Goal: Information Seeking & Learning: Learn about a topic

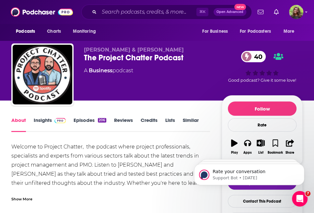
click at [37, 117] on link "Insights" at bounding box center [50, 124] width 32 height 15
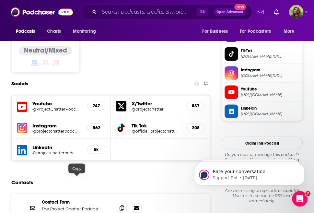
scroll to position [533, 0]
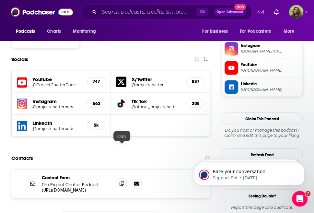
click at [124, 178] on span at bounding box center [122, 183] width 10 height 10
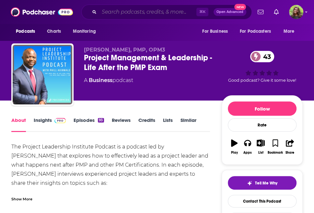
click at [113, 11] on input "Search podcasts, credits, & more..." at bounding box center [147, 12] width 97 height 10
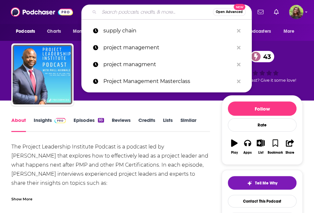
paste input "PMO Strategies Podcast:"
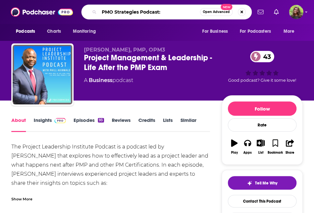
type input "PMO Strategies Podcast"
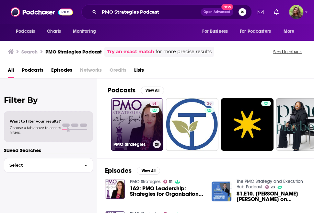
click at [132, 126] on link "51 PMO Strategies" at bounding box center [137, 124] width 53 height 53
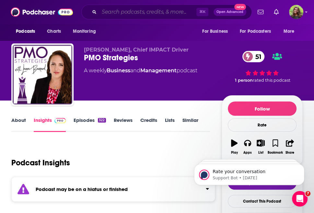
click at [146, 14] on input "Search podcasts, credits, & more..." at bounding box center [147, 12] width 97 height 10
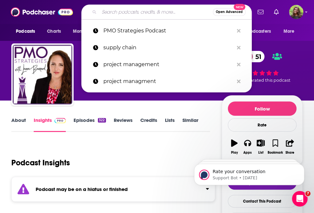
paste input "The Logistics of Logistics"
type input "The Logistics of Logistics"
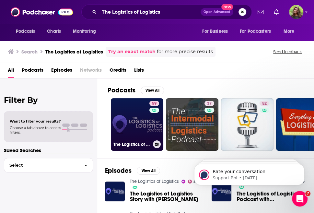
click at [140, 114] on link "59 The Logistics of Logistics" at bounding box center [137, 124] width 53 height 53
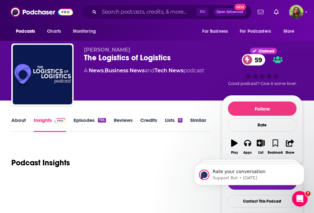
click at [16, 121] on link "About" at bounding box center [18, 124] width 15 height 15
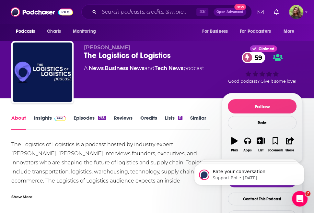
scroll to position [2, 0]
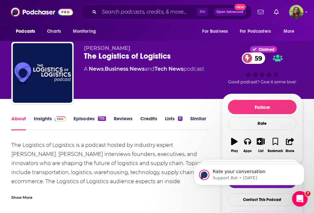
click at [41, 120] on link "Insights" at bounding box center [50, 122] width 32 height 15
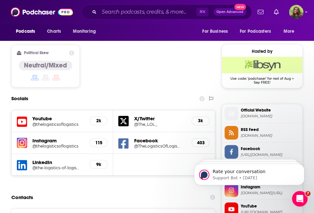
scroll to position [532, 0]
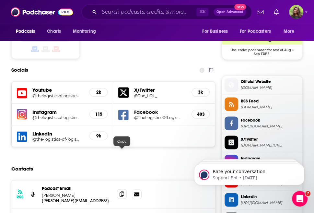
click at [119, 189] on span at bounding box center [122, 194] width 10 height 10
click at [132, 10] on input "Search podcasts, credits, & more..." at bounding box center [147, 12] width 97 height 10
paste input "Logistics Matters with DC VELOCITY:"
type input "Logistics Matters with DC VELOCITY:"
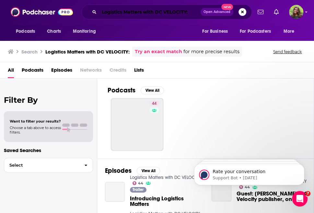
click at [191, 14] on input "Logistics Matters with DC VELOCITY:" at bounding box center [150, 12] width 102 height 10
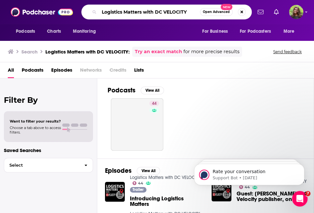
type input "Logistics Matters with DC VELOCITY"
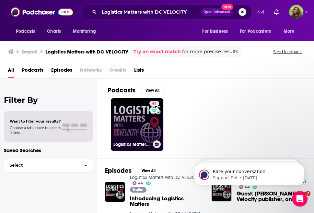
click at [143, 133] on link "44 Logistics Matters with DC VELOCITY" at bounding box center [137, 124] width 53 height 53
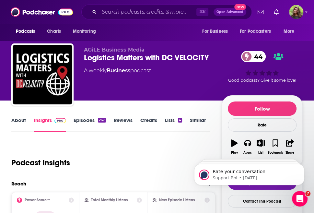
click at [14, 122] on link "About" at bounding box center [18, 124] width 15 height 15
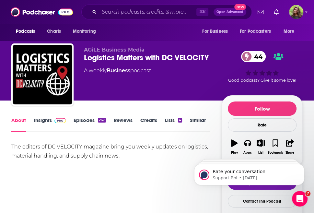
click at [77, 120] on link "Episodes 267" at bounding box center [90, 124] width 32 height 15
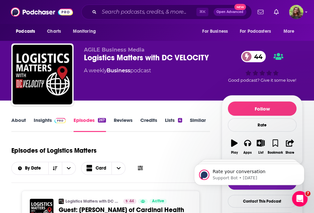
click at [39, 120] on link "Insights" at bounding box center [50, 124] width 32 height 15
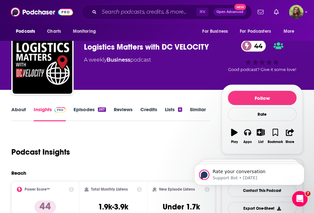
scroll to position [13, 0]
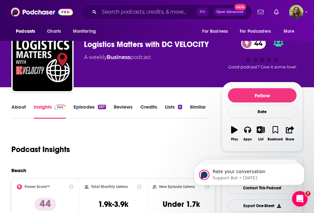
click at [15, 106] on link "About" at bounding box center [18, 111] width 15 height 15
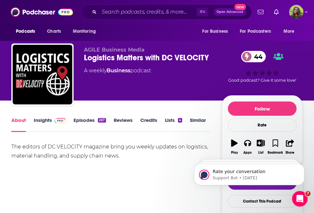
click at [44, 122] on link "Insights" at bounding box center [50, 124] width 32 height 15
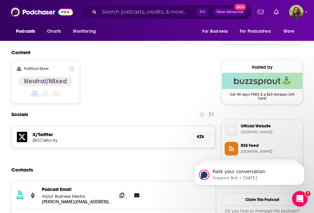
scroll to position [497, 0]
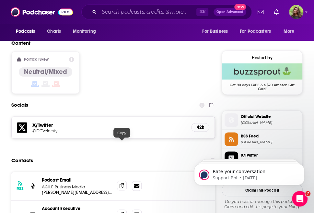
click at [121, 183] on icon at bounding box center [122, 185] width 5 height 5
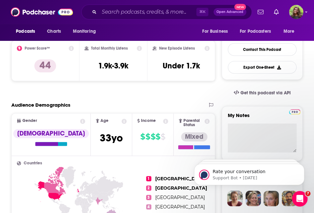
scroll to position [0, 0]
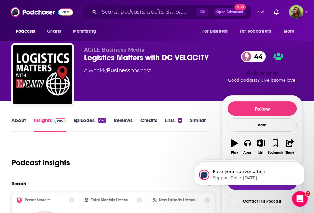
click at [123, 56] on div "Logistics Matters with DC VELOCITY 44" at bounding box center [153, 58] width 138 height 10
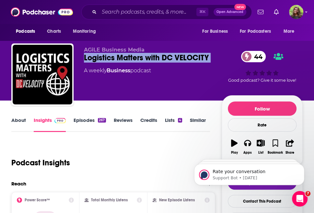
click at [123, 56] on div "Logistics Matters with DC VELOCITY 44" at bounding box center [153, 58] width 138 height 10
copy div "Logistics Matters with DC VELOCITY 44"
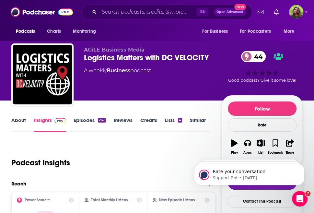
click at [124, 18] on div "⌘ K Open Advanced New" at bounding box center [166, 12] width 171 height 15
click at [123, 18] on div "⌘ K Open Advanced New" at bounding box center [166, 12] width 171 height 15
click at [116, 12] on input "Search podcasts, credits, & more..." at bounding box center [147, 12] width 97 height 10
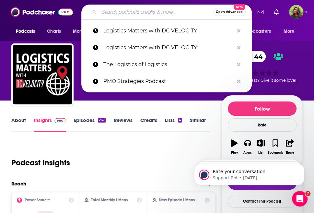
paste input "Inbound Logistics Podcast: Supply Chain Reactions"
type input "Inbound Logistics Podcast: Supply Chain Reactions"
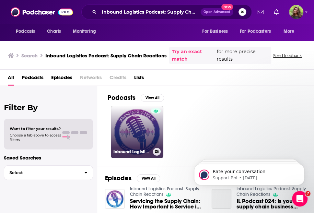
click at [127, 133] on link "Inbound Logistics Podcast: Supply Chain Reactions" at bounding box center [137, 132] width 53 height 53
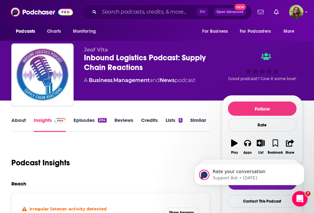
click at [24, 122] on link "About" at bounding box center [18, 124] width 15 height 15
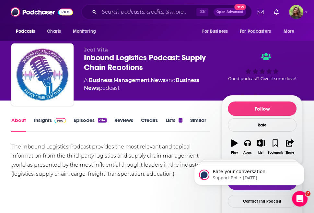
click at [86, 121] on link "Episodes 204" at bounding box center [90, 124] width 33 height 15
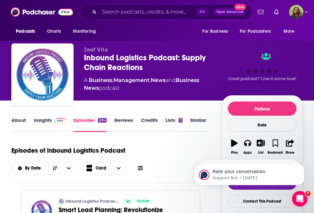
click at [48, 119] on link "Insights" at bounding box center [50, 124] width 32 height 15
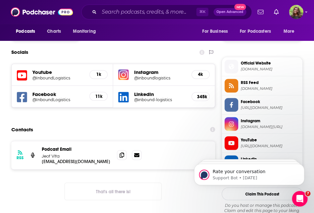
scroll to position [552, 0]
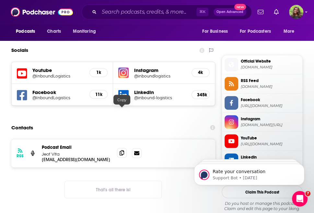
click at [122, 150] on icon at bounding box center [122, 152] width 5 height 5
click at [127, 8] on input "Search podcasts, credits, & more..." at bounding box center [147, 12] width 97 height 10
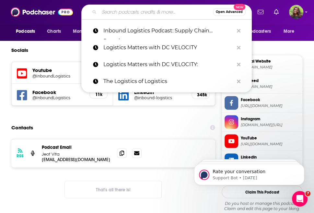
paste input "Talking Logistics with Adrian Gonzalez"
type input "Talking Logistics with Adrian Gonzalez"
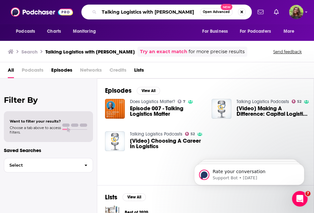
click at [141, 12] on input "Talking Logistics with Adrian Gonzalez" at bounding box center [149, 12] width 101 height 10
paste input "he Loadstar Podcast:"
type input "The Loadstar Podcast:"
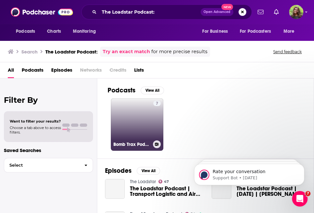
click at [139, 121] on link "7 Bomb Trax Podcast" at bounding box center [137, 124] width 53 height 53
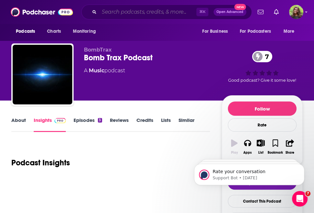
click at [147, 14] on input "Search podcasts, credits, & more..." at bounding box center [147, 12] width 97 height 10
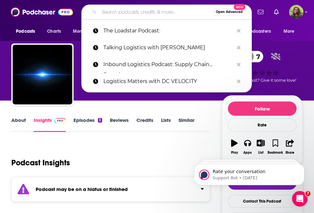
paste input "The Loadstar Podcast:"
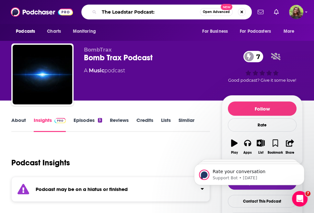
type input "The Loadstar Podcast"
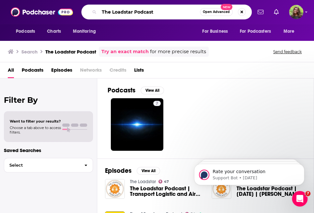
click at [122, 10] on input "The Loadstar Podcast" at bounding box center [149, 12] width 101 height 10
paste input "Art of Supply"
type input "Art of Supply"
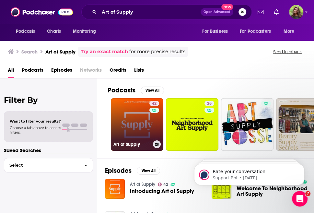
click at [134, 127] on link "42 Art of Supply" at bounding box center [137, 124] width 53 height 53
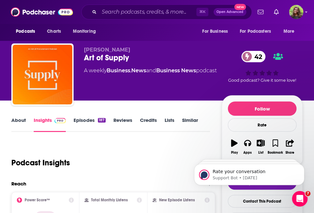
click at [24, 120] on link "About" at bounding box center [18, 124] width 15 height 15
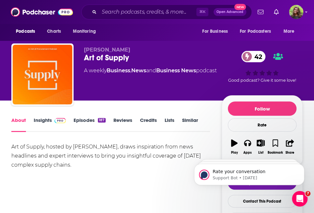
click at [46, 121] on link "Insights" at bounding box center [50, 124] width 32 height 15
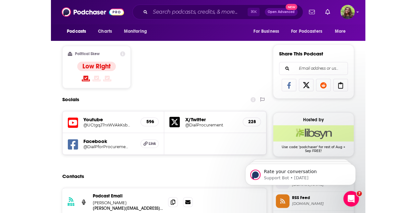
scroll to position [452, 0]
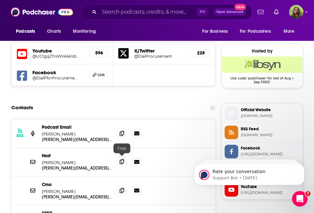
click at [121, 161] on icon at bounding box center [122, 161] width 5 height 5
